Goal: Information Seeking & Learning: Learn about a topic

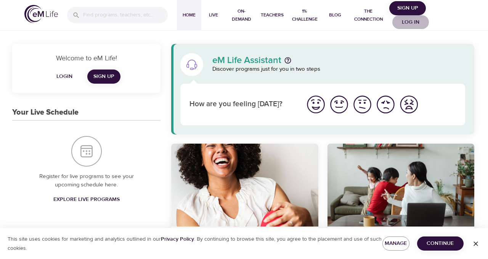
click at [414, 22] on span "Log in" at bounding box center [411, 23] width 31 height 10
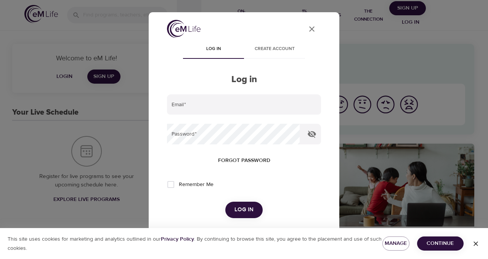
type input "[PERSON_NAME][DOMAIN_NAME][EMAIL_ADDRESS][DOMAIN_NAME]"
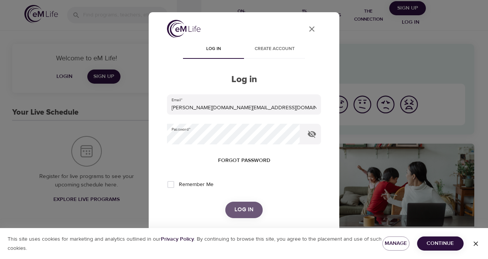
click at [246, 212] on span "Log in" at bounding box center [244, 209] width 19 height 10
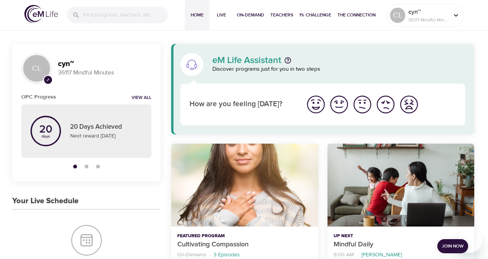
click at [446, 243] on span "Join Now" at bounding box center [453, 246] width 22 height 8
